Goal: Transaction & Acquisition: Obtain resource

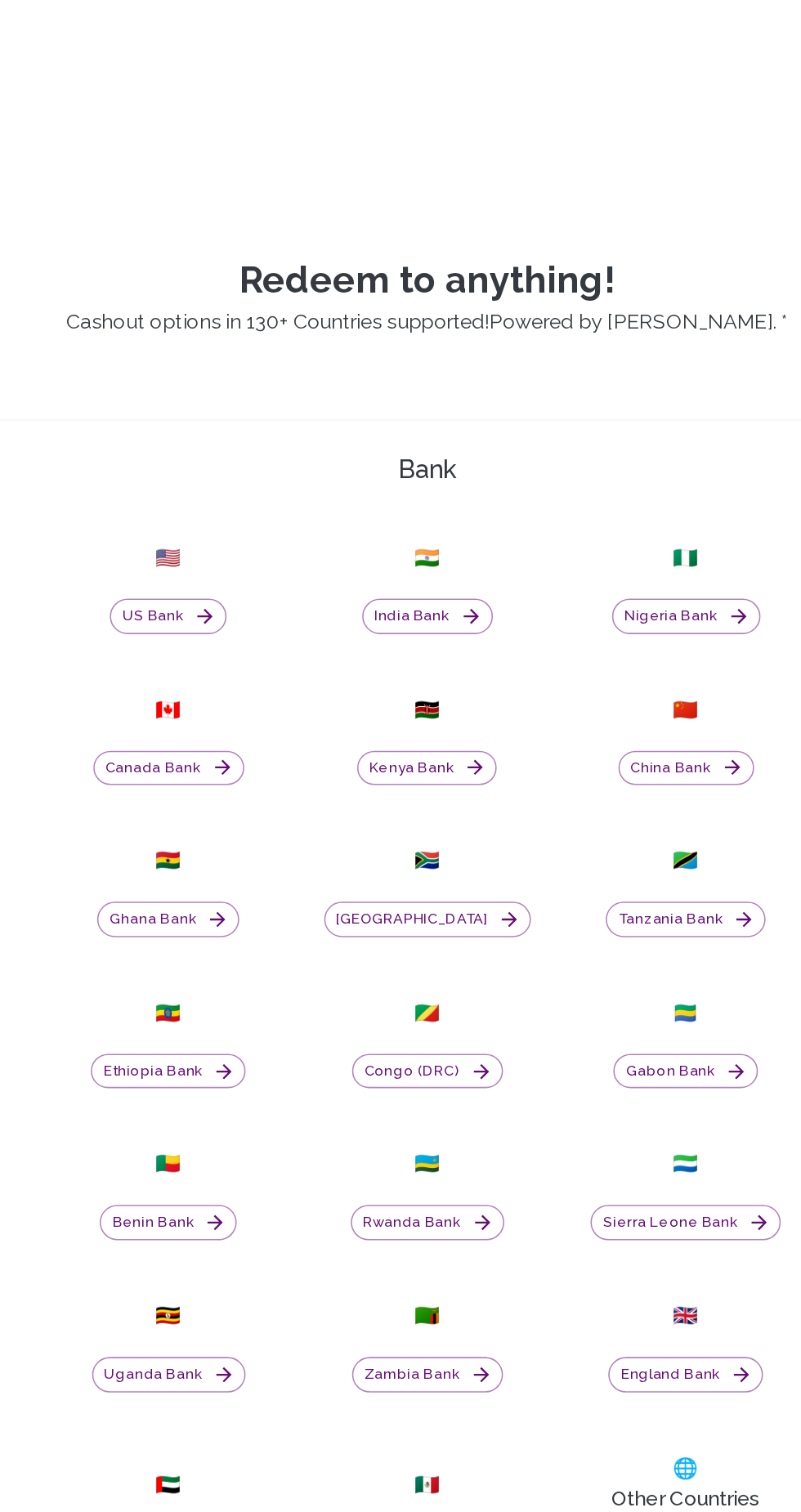
scroll to position [175, 0]
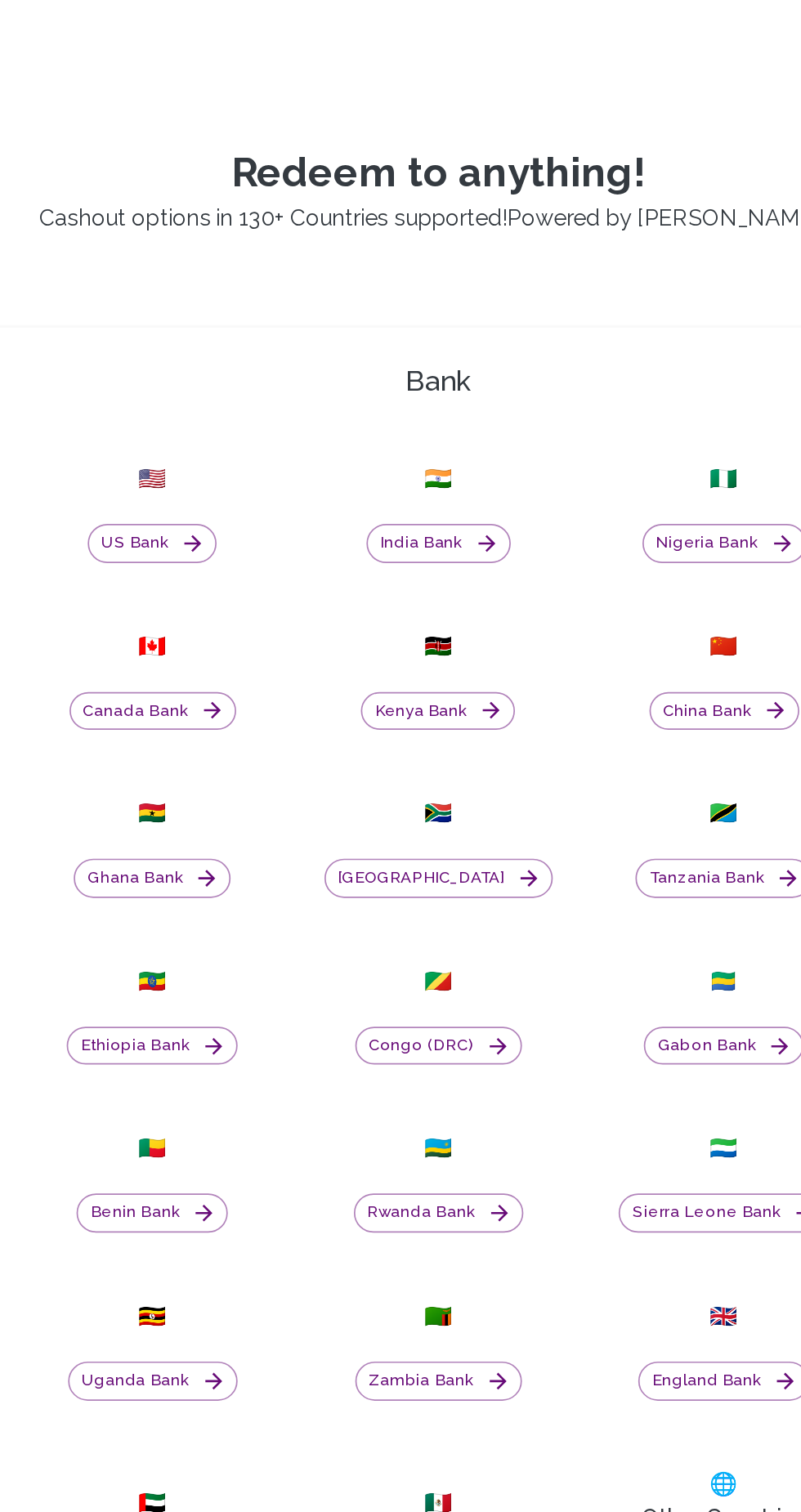
click at [405, 1054] on button "[GEOGRAPHIC_DATA]" at bounding box center [400, 1042] width 134 height 23
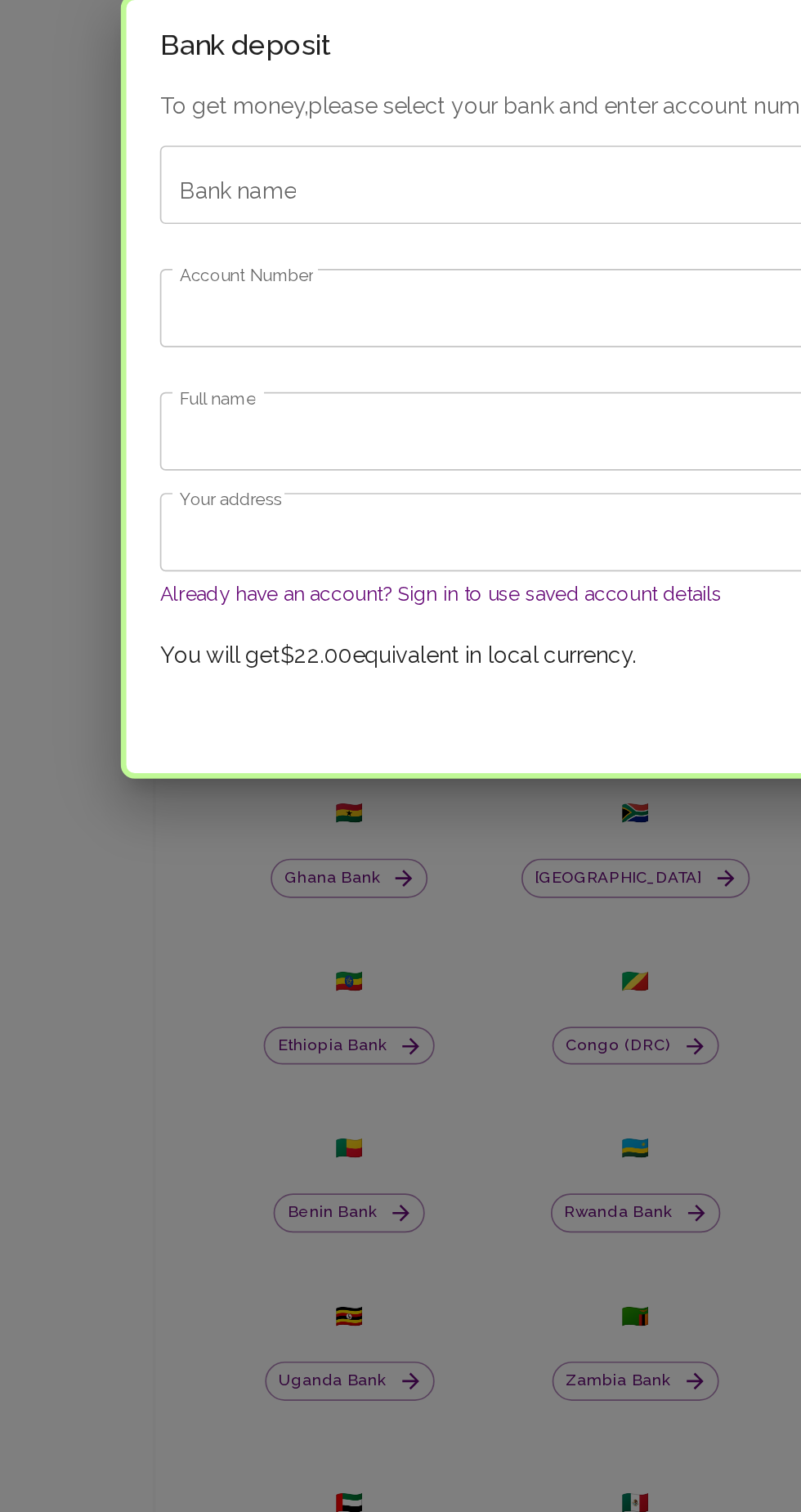
click at [155, 641] on div "Bank name Bank name" at bounding box center [400, 638] width 554 height 46
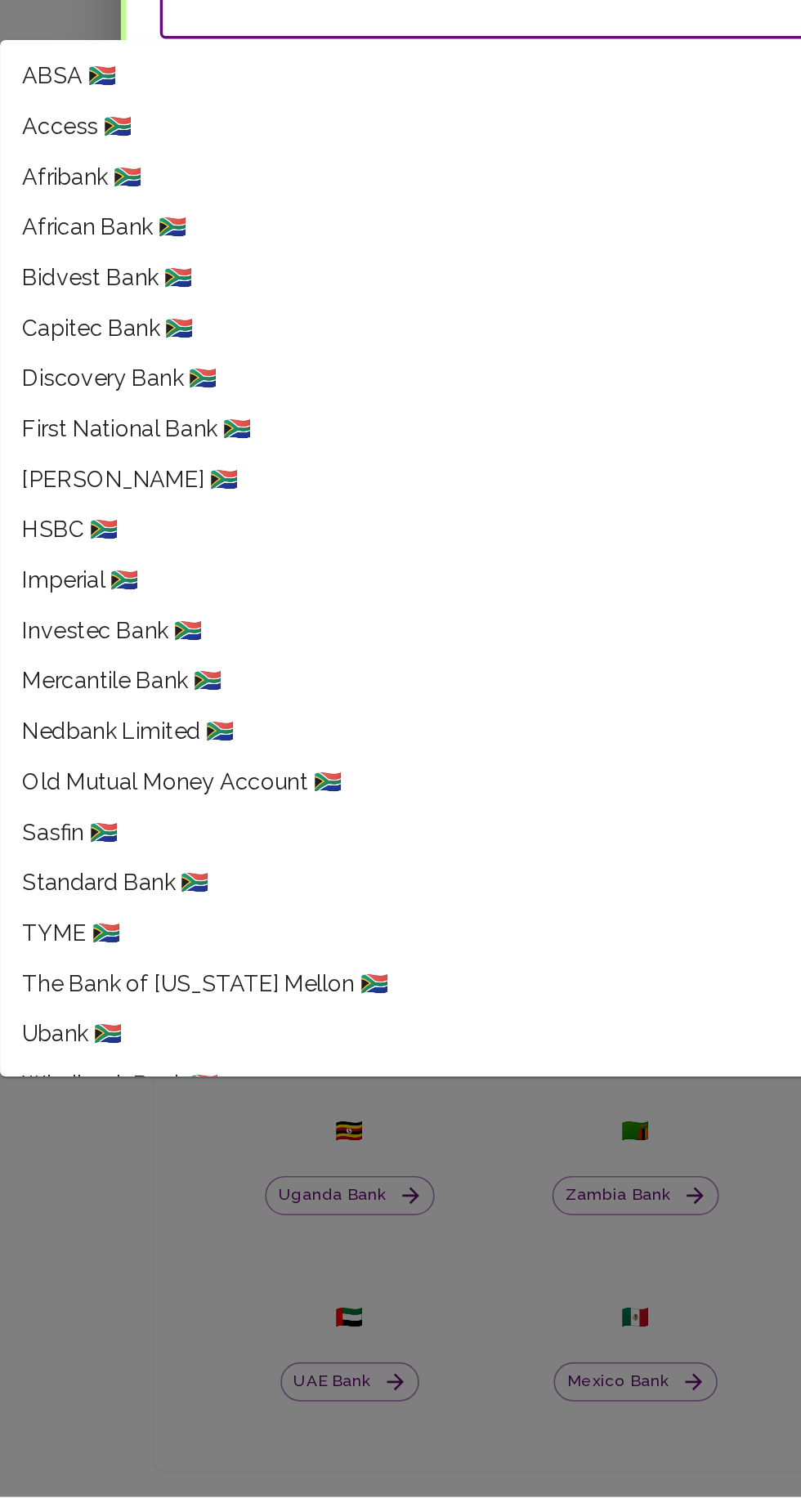
click at [76, 889] on span "First National Bank 🇿🇦" at bounding box center [110, 890] width 134 height 20
type input "First National Bank"
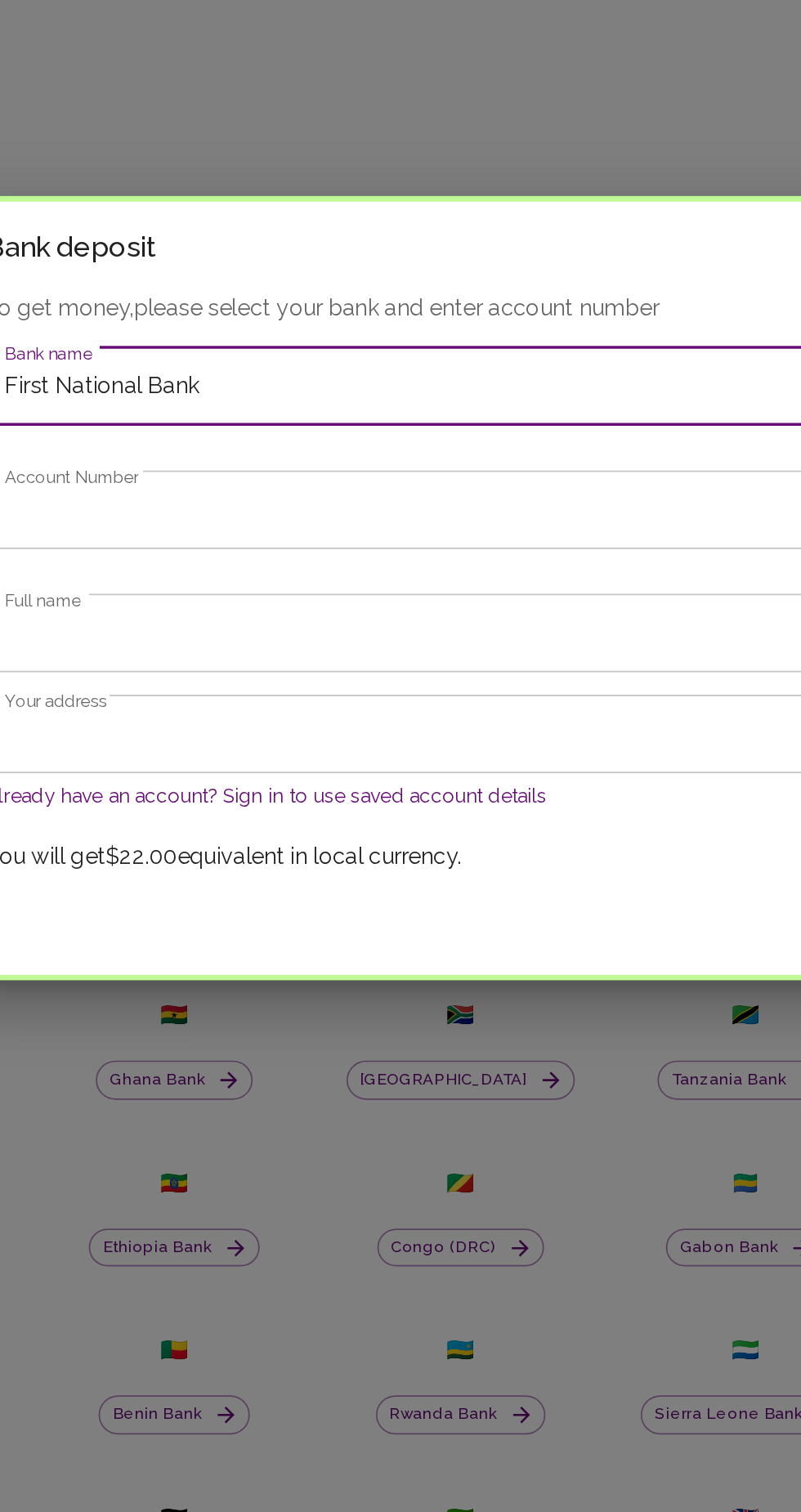
click at [152, 709] on input "Account Number" at bounding box center [400, 710] width 554 height 46
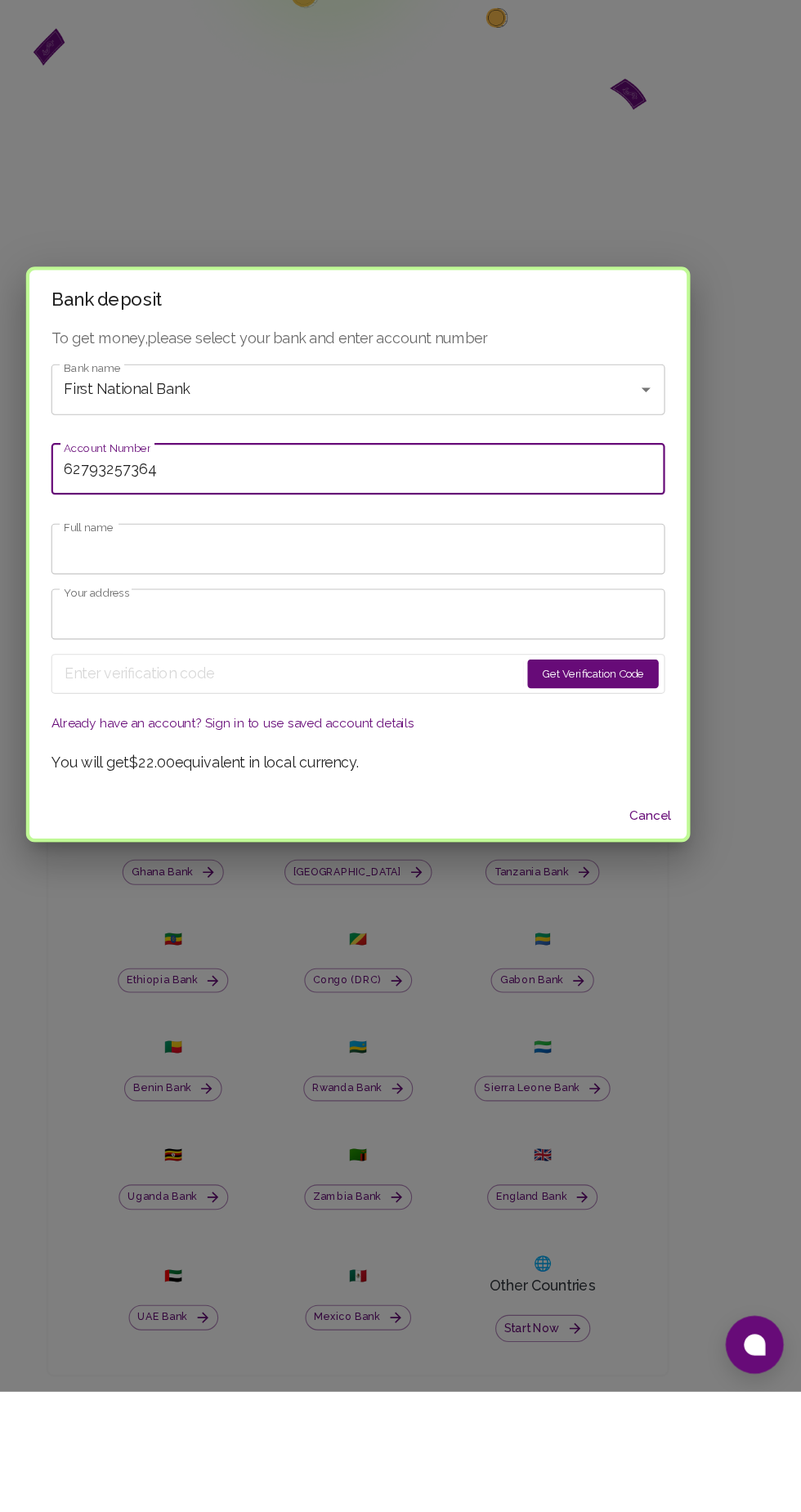
type input "62793257364"
click at [152, 746] on input "Full name" at bounding box center [400, 751] width 554 height 46
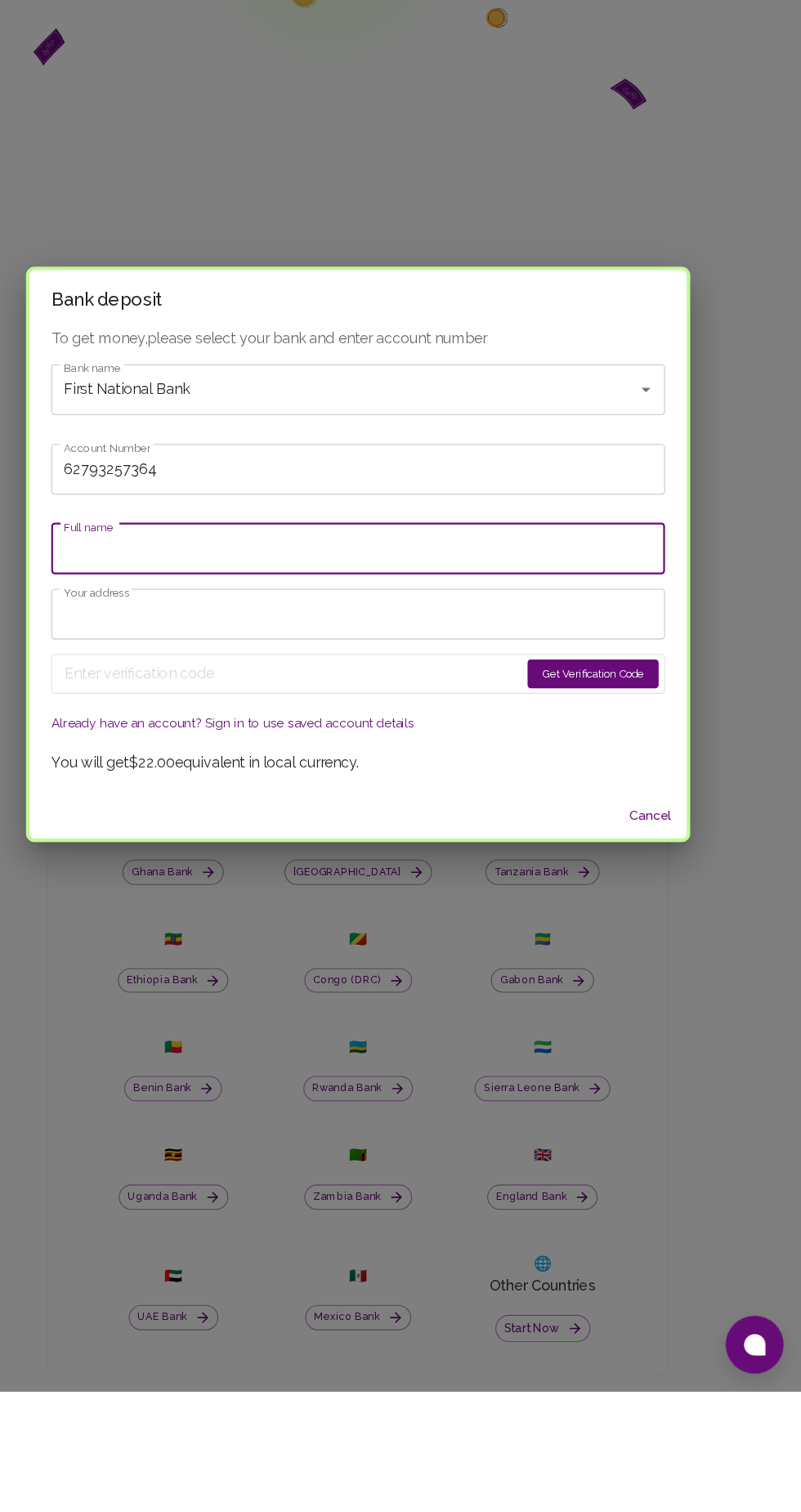
type input "Plantinah Kealeboga Tshukudu"
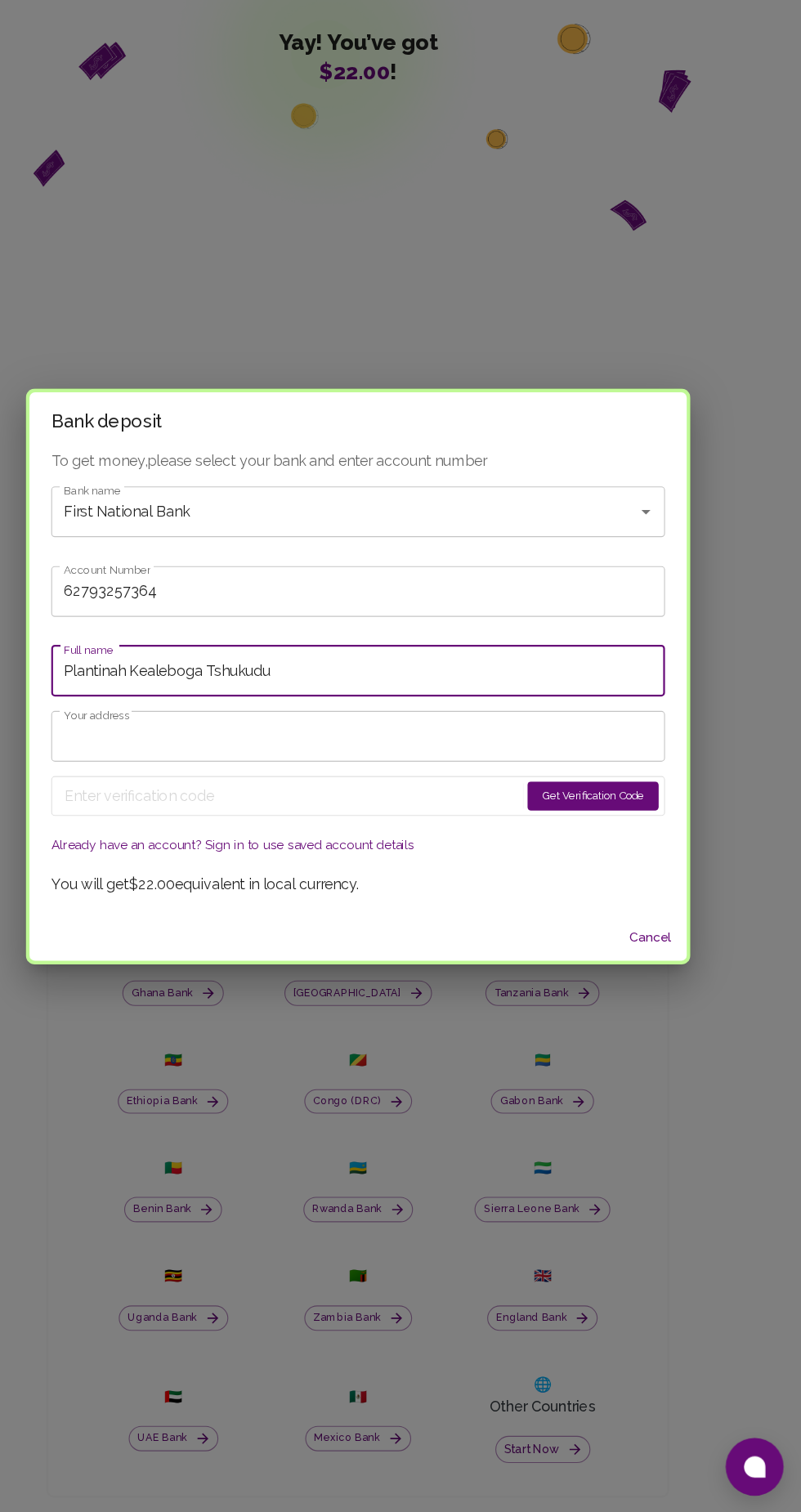
click at [163, 810] on input "Your address" at bounding box center [400, 809] width 554 height 46
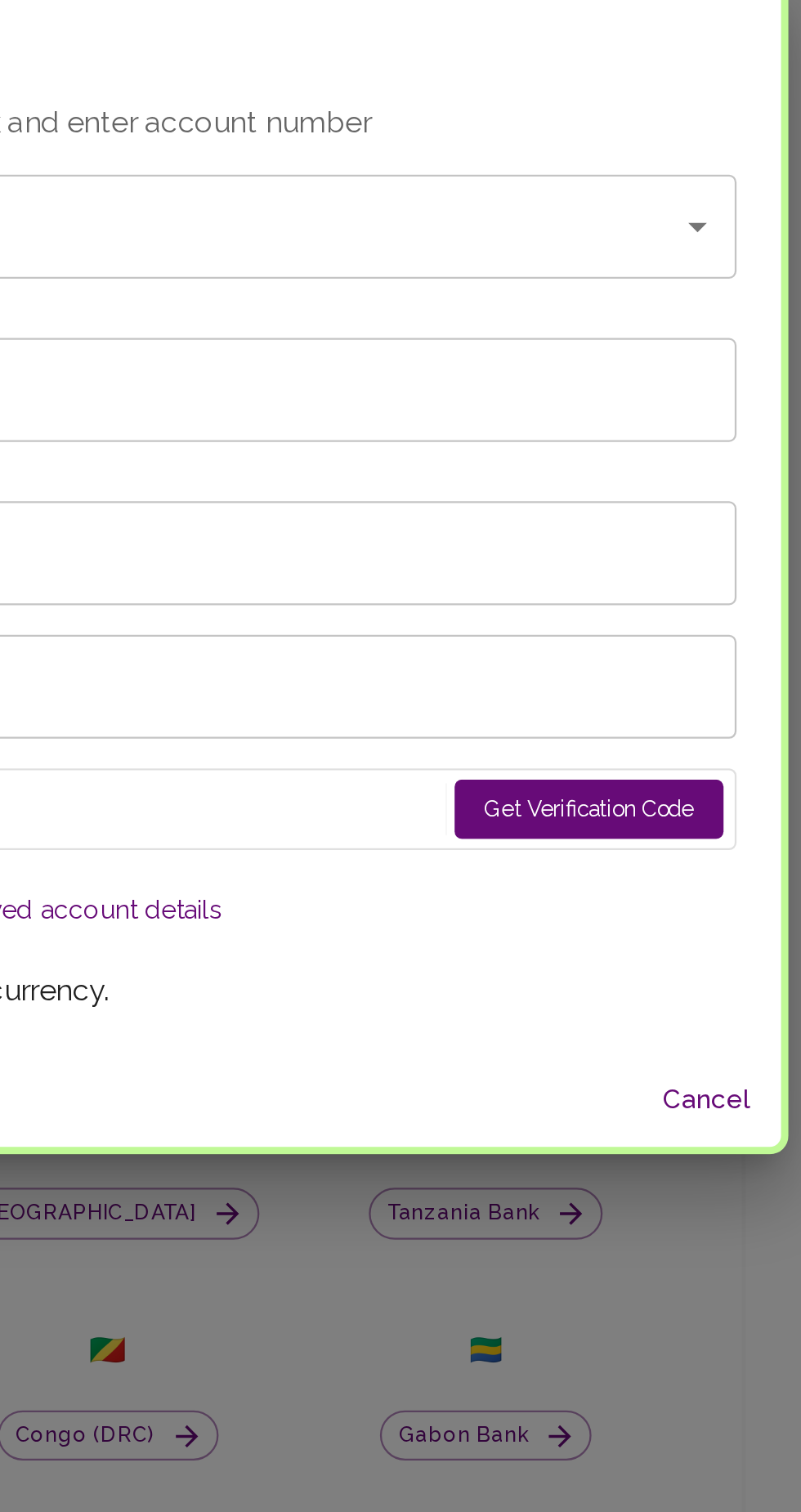
click at [619, 862] on button "Get Verification Code" at bounding box center [612, 863] width 118 height 26
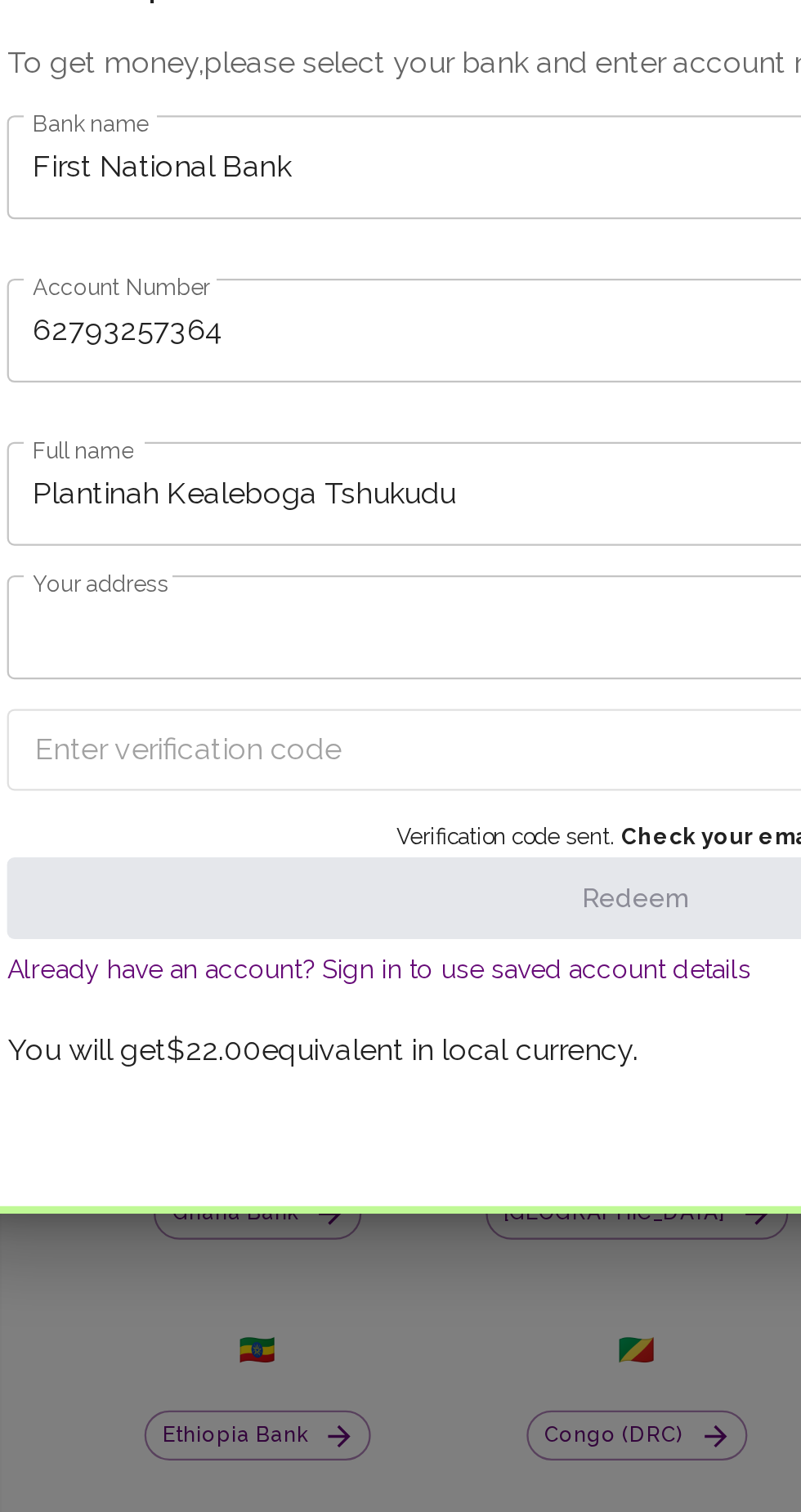
click at [164, 835] on input "Enter verification code" at bounding box center [345, 837] width 420 height 26
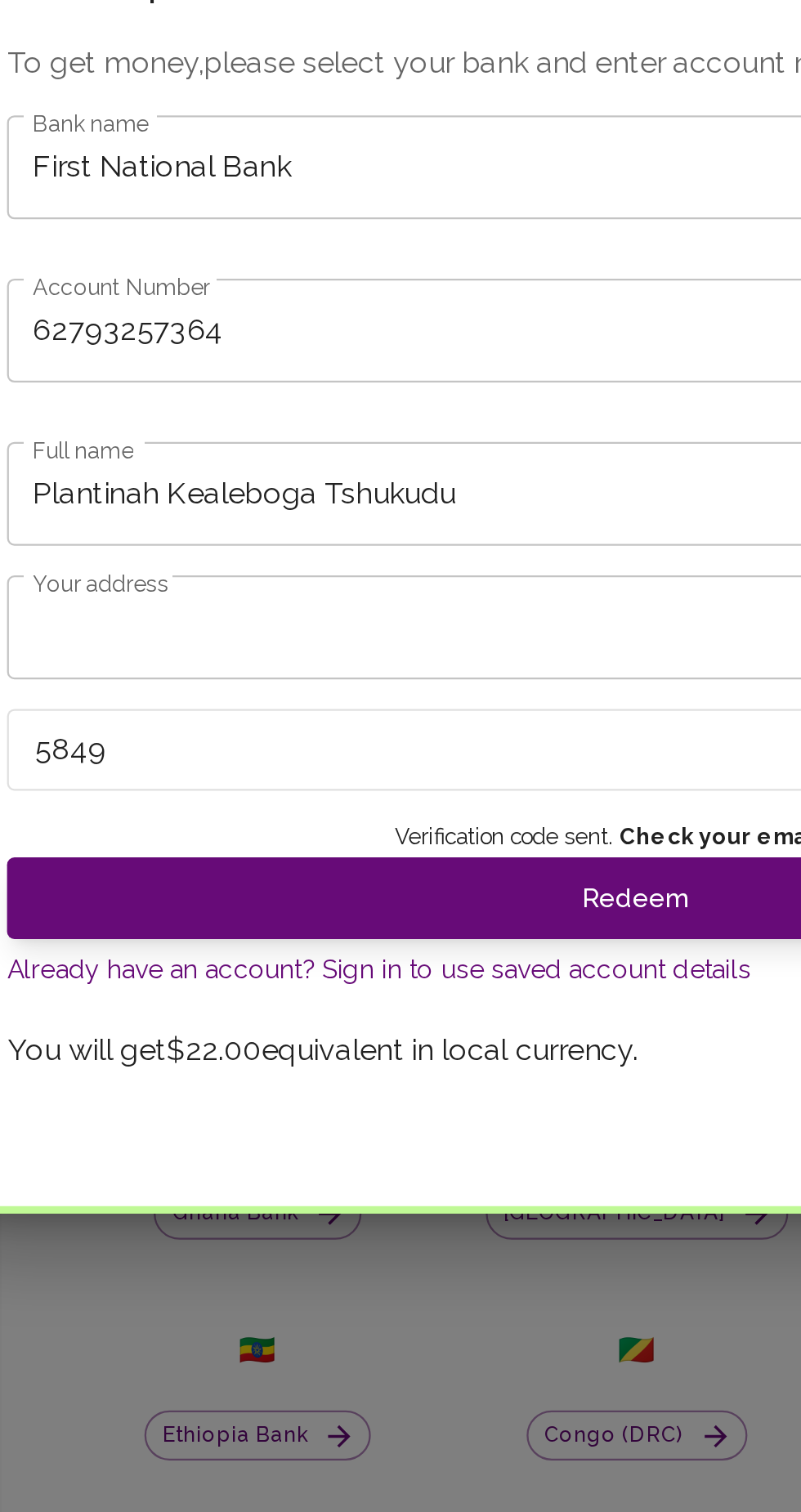
type input "5849"
click at [411, 905] on button "Redeem" at bounding box center [400, 903] width 554 height 36
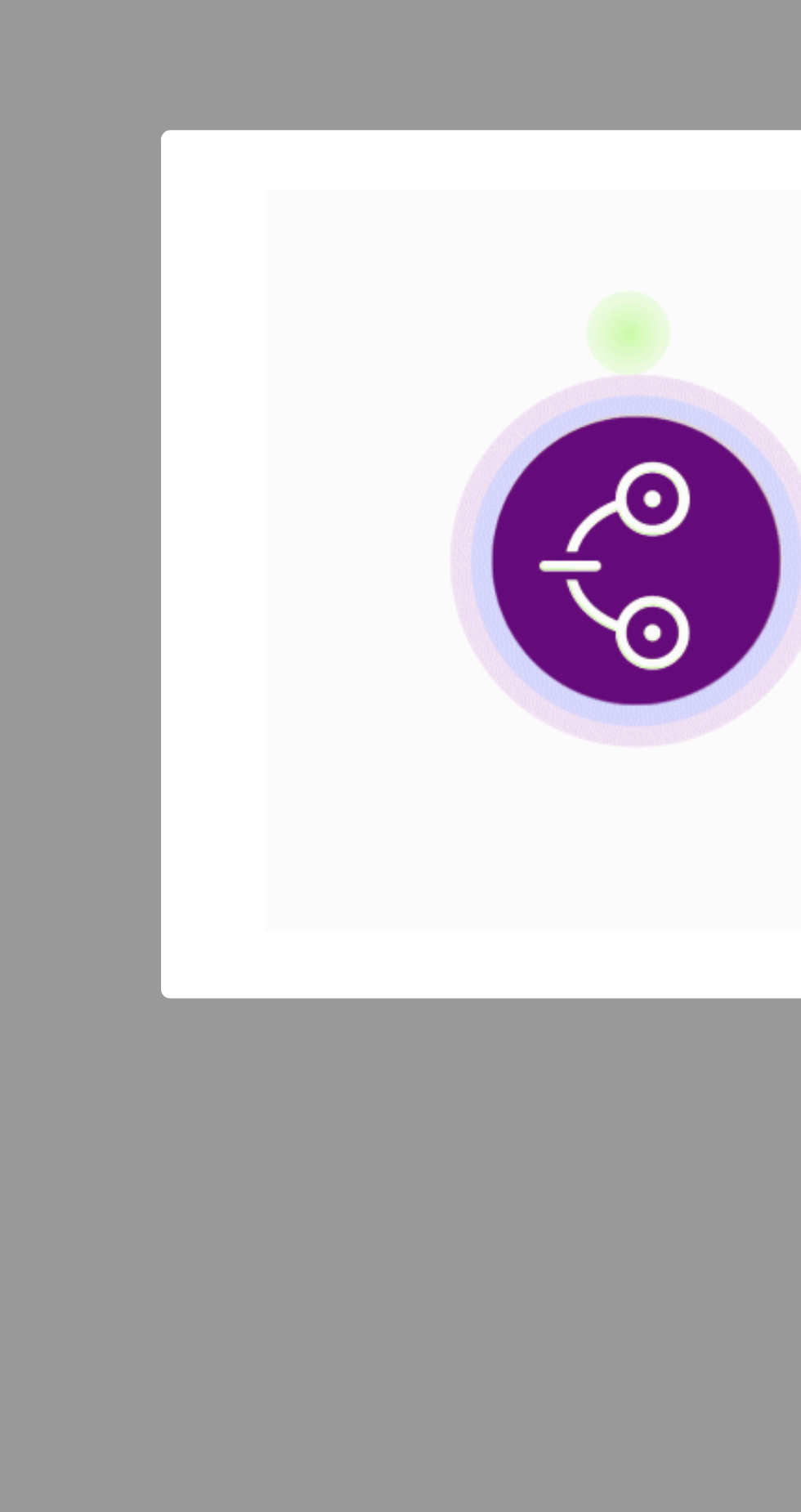
scroll to position [116, 0]
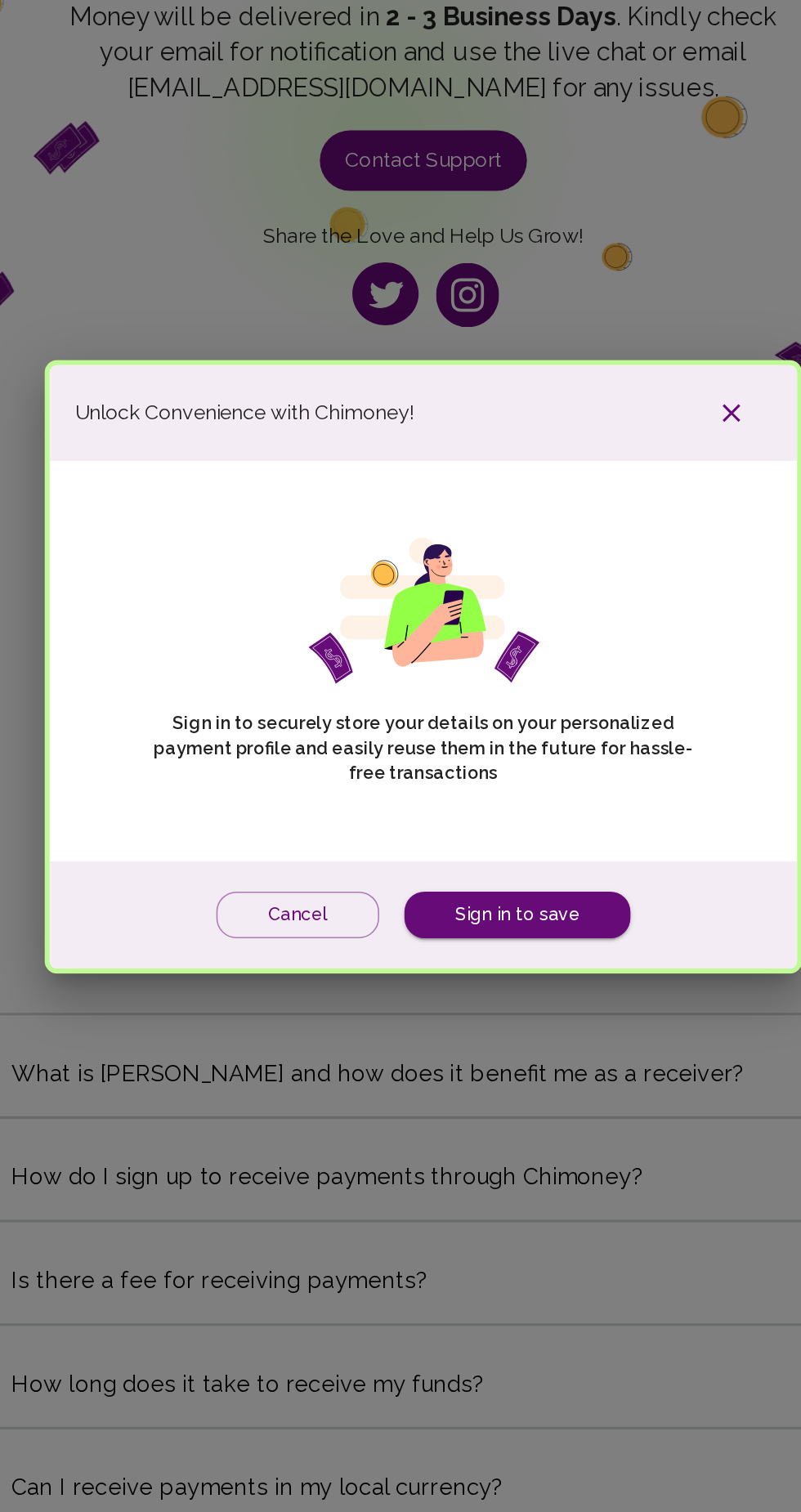
click at [304, 906] on button "Cancel" at bounding box center [318, 917] width 106 height 31
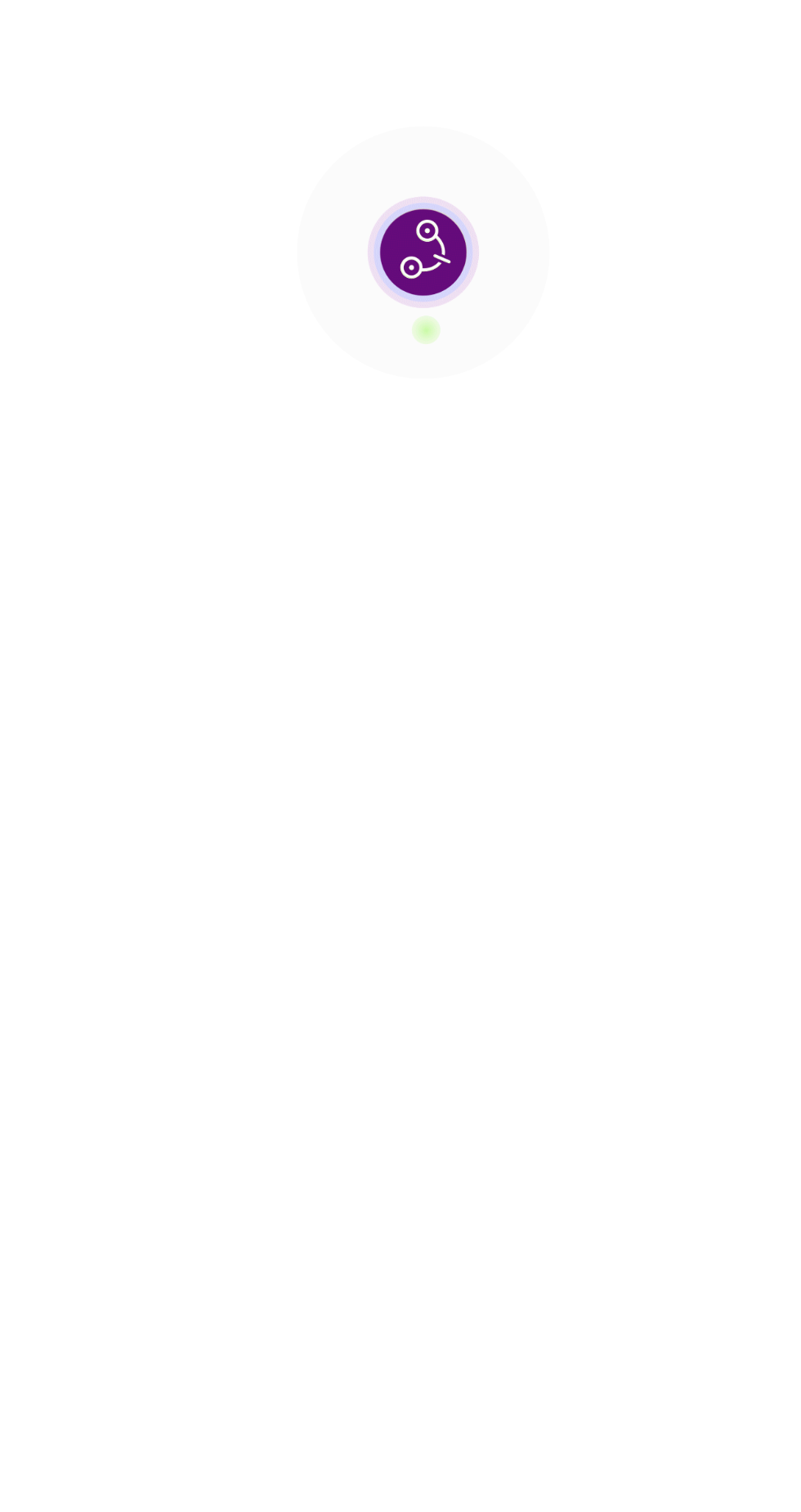
scroll to position [116, 0]
